Goal: Find specific page/section: Find specific page/section

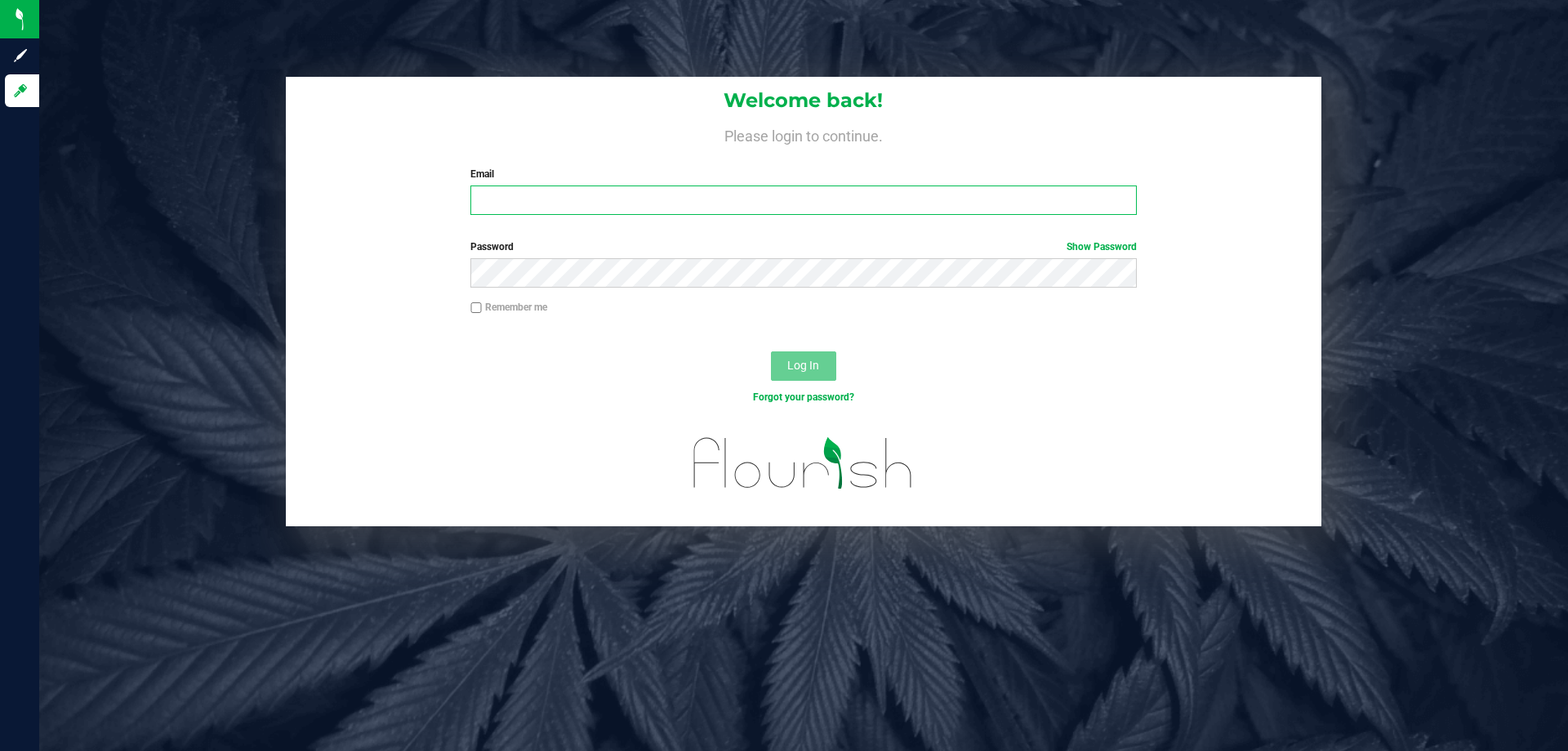
click at [596, 188] on input "Email" at bounding box center [803, 199] width 665 height 29
type input "[EMAIL_ADDRESS][DOMAIN_NAME]"
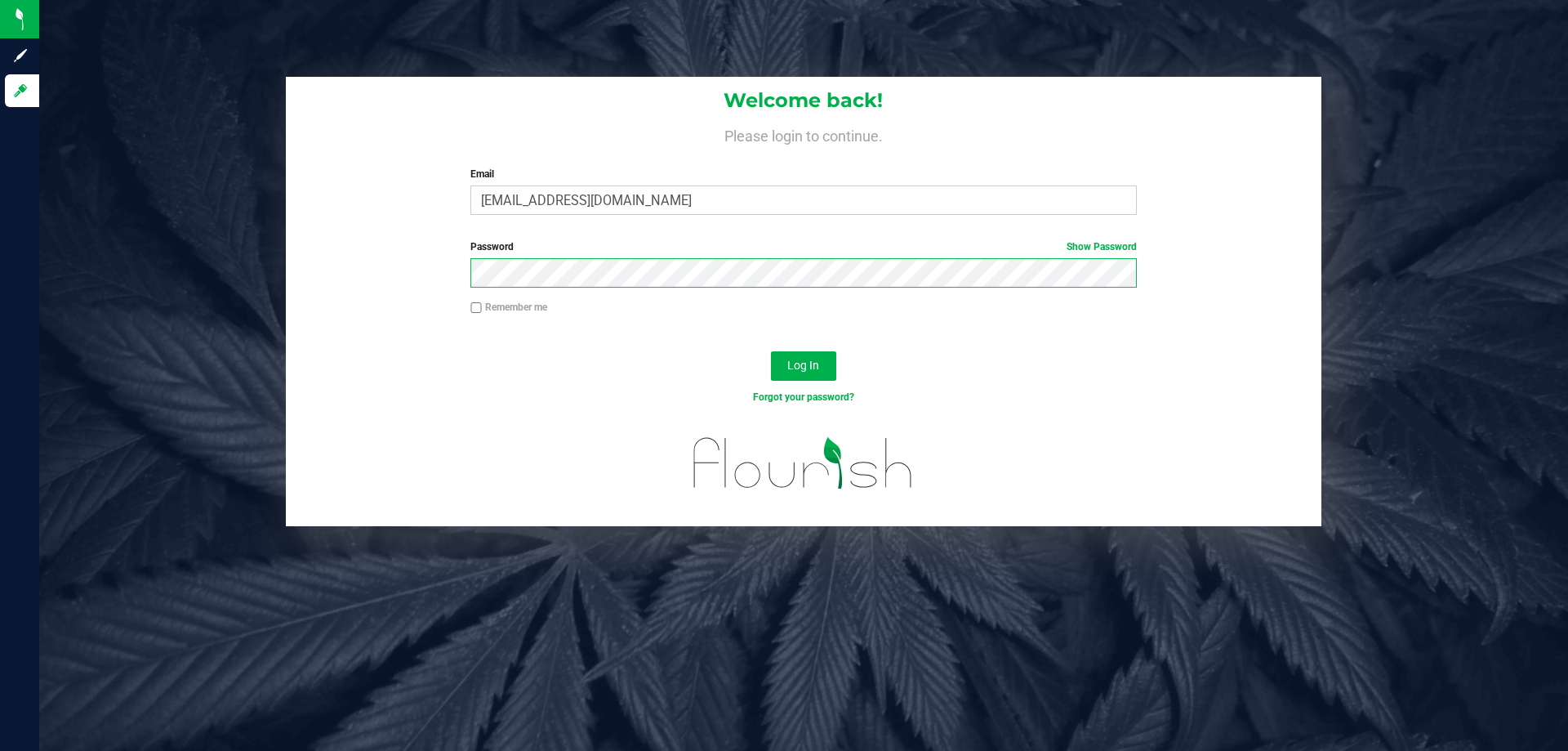
click at [771, 351] on button "Log In" at bounding box center [803, 365] width 65 height 29
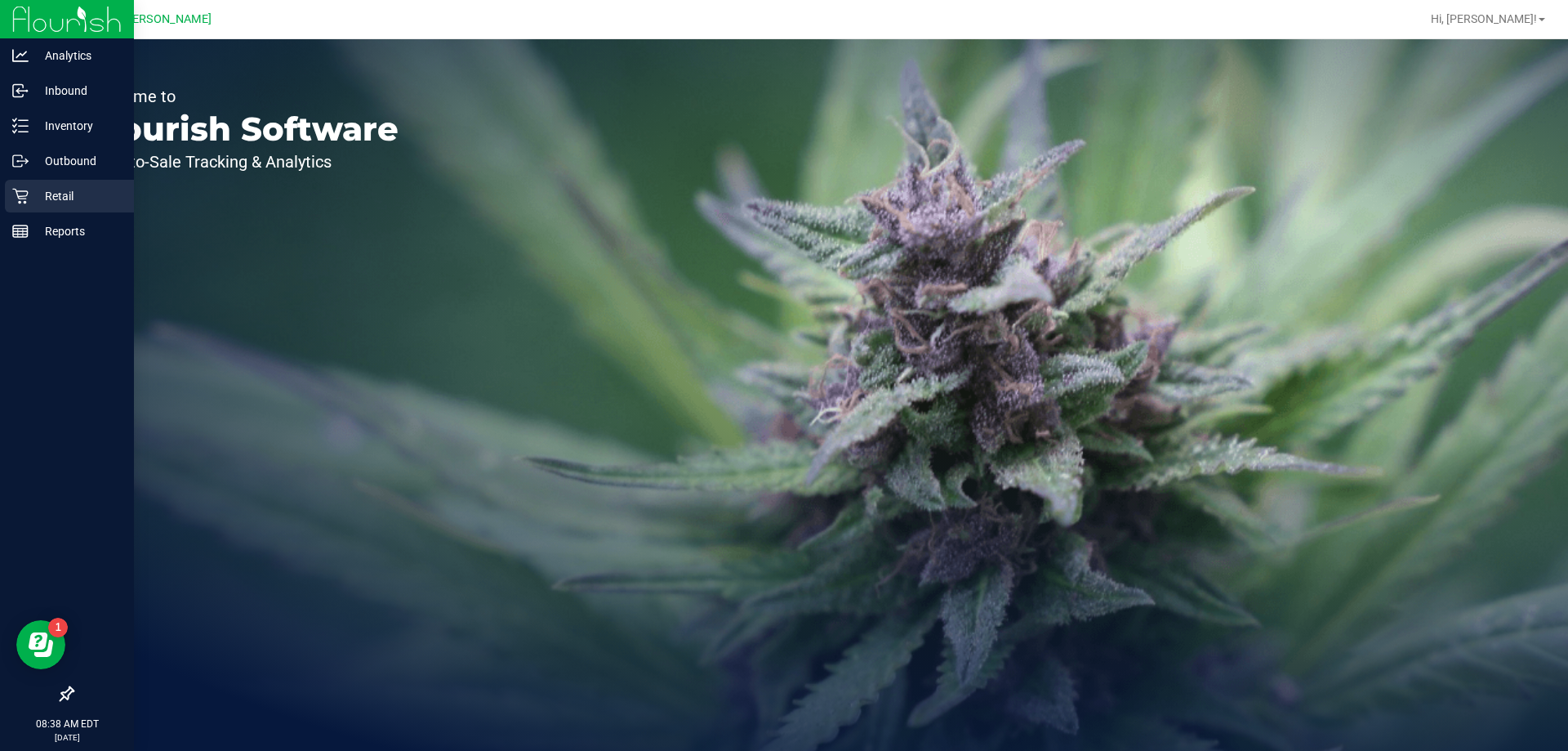
click at [50, 189] on p "Retail" at bounding box center [78, 196] width 98 height 19
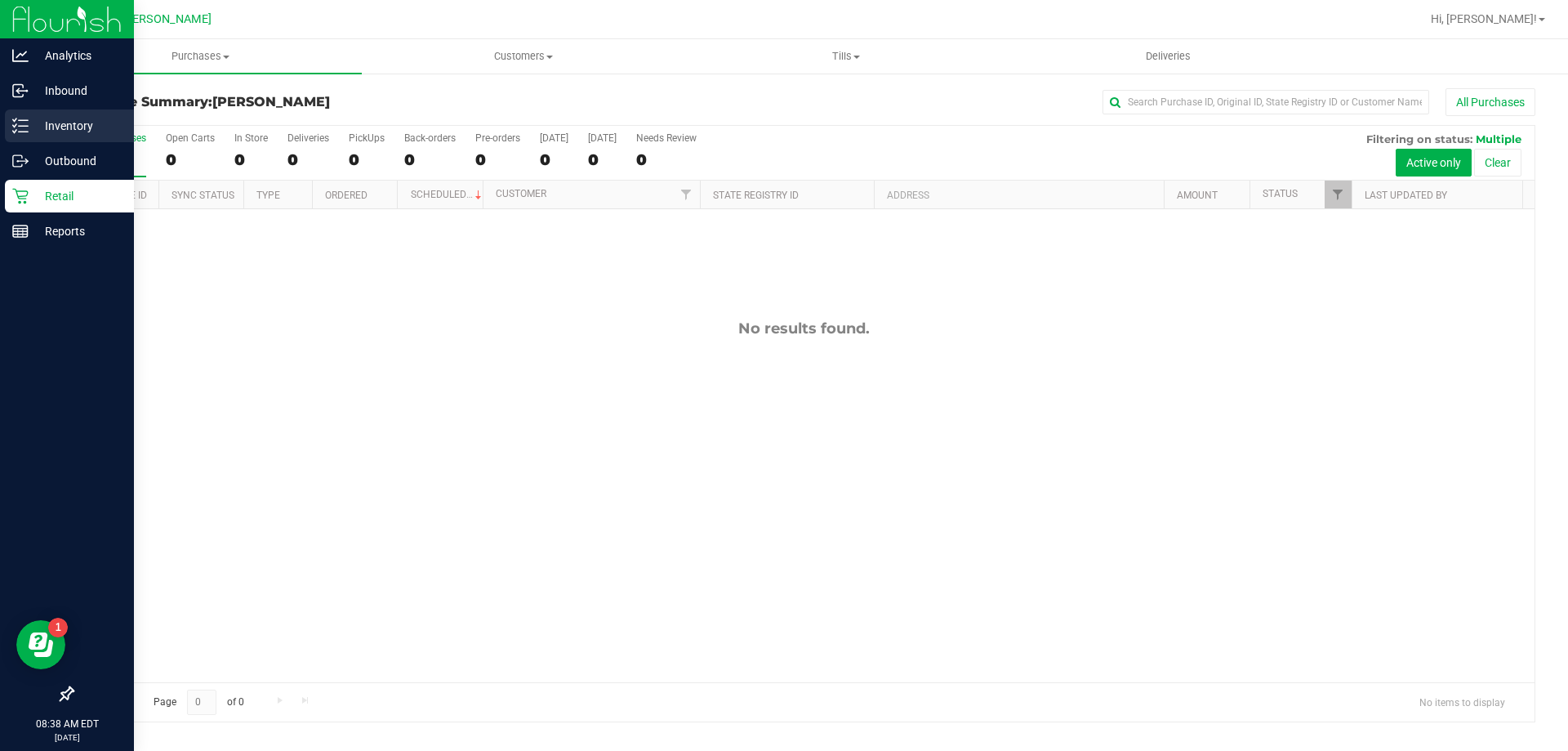
click at [79, 141] on div "Inventory" at bounding box center [69, 126] width 129 height 32
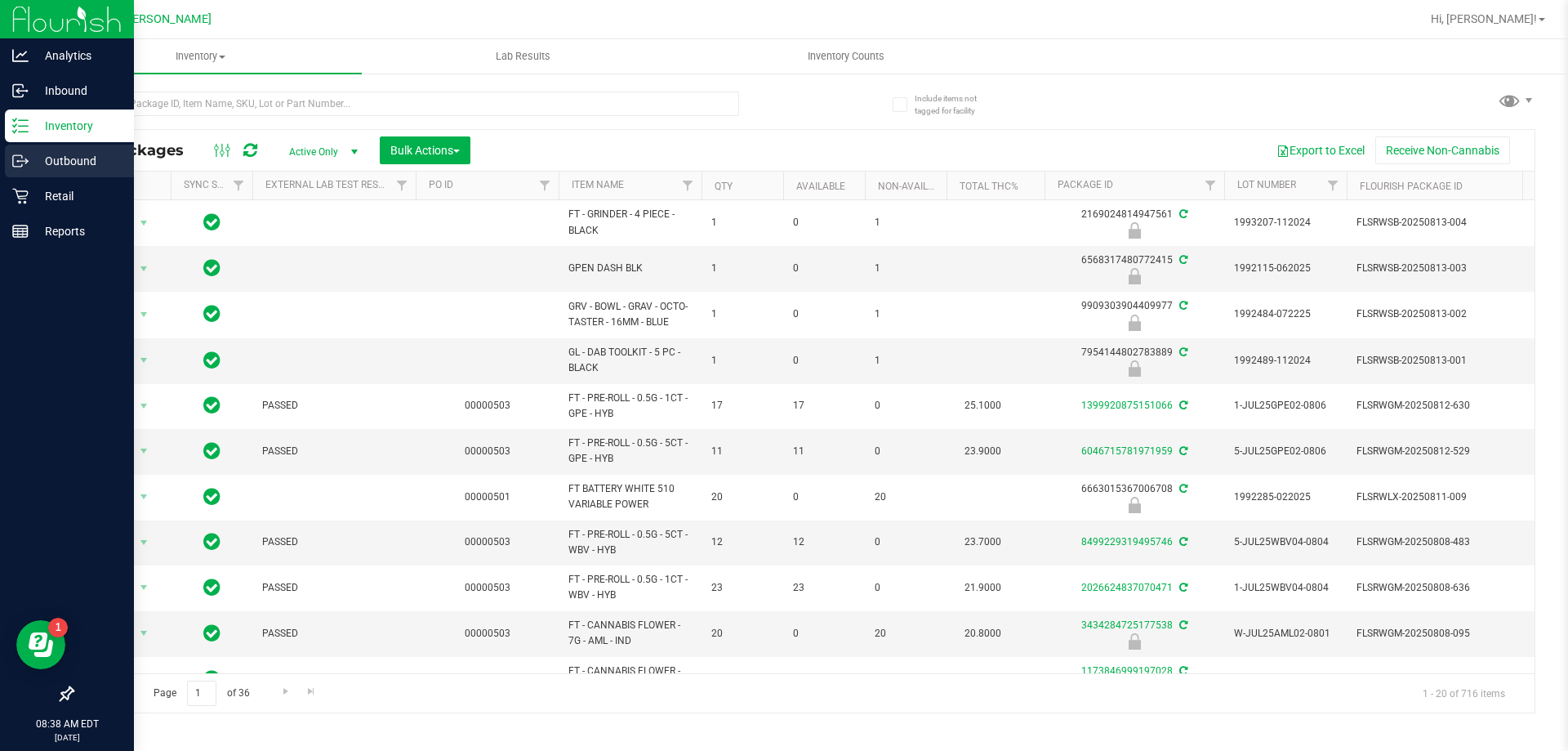
click at [14, 177] on link "Outbound" at bounding box center [67, 162] width 134 height 35
